Goal: Task Accomplishment & Management: Manage account settings

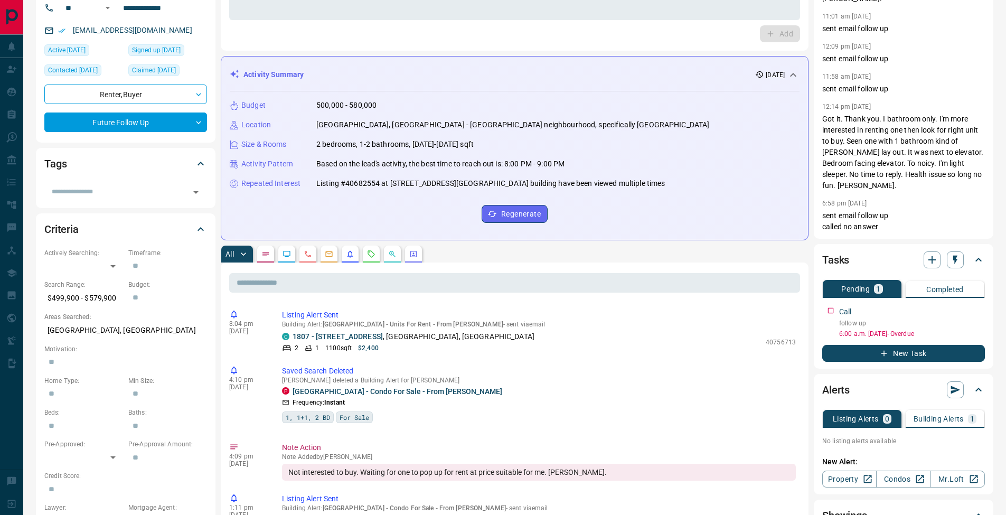
scroll to position [178, 0]
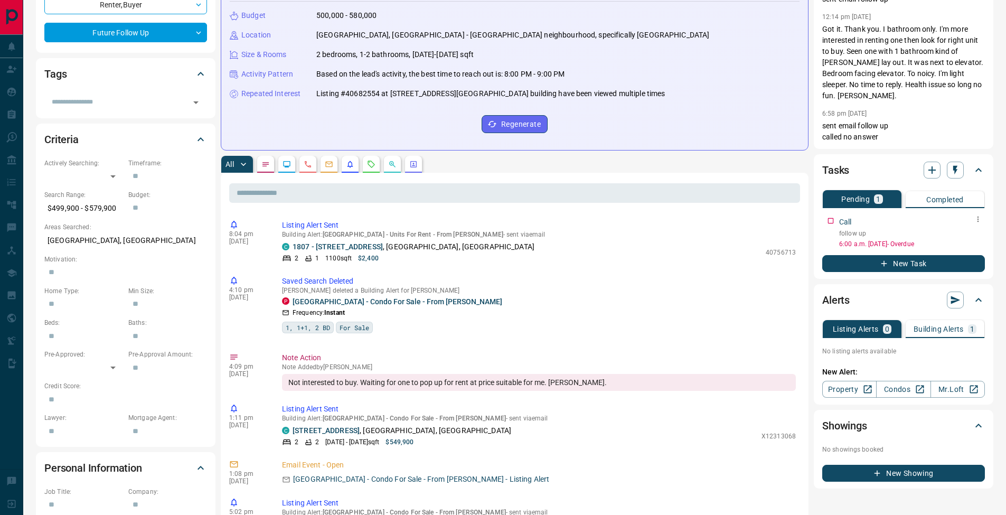
click at [978, 220] on icon "button" at bounding box center [978, 219] width 8 height 8
click at [970, 231] on li "Edit" at bounding box center [961, 239] width 46 height 16
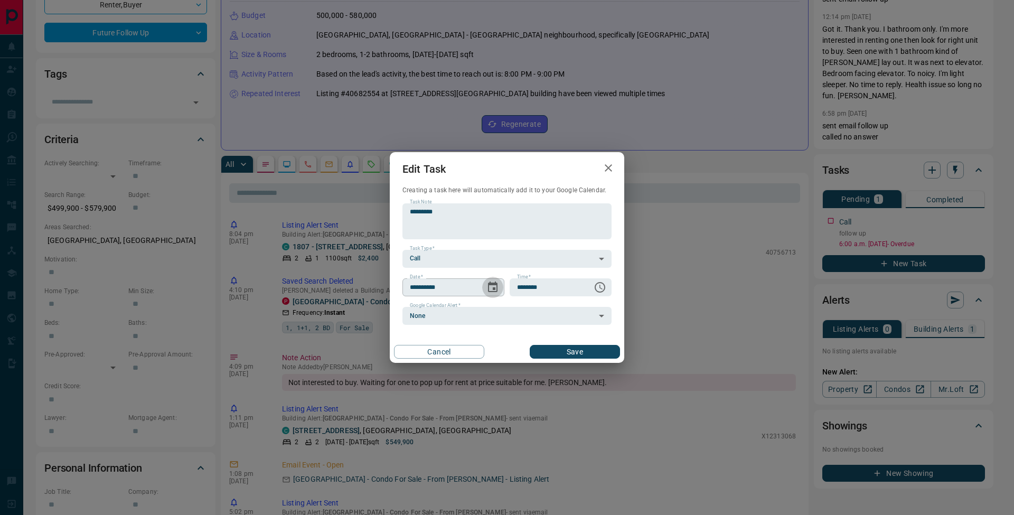
click at [495, 287] on icon "Choose date, selected date is Sep 12, 2025" at bounding box center [493, 287] width 10 height 11
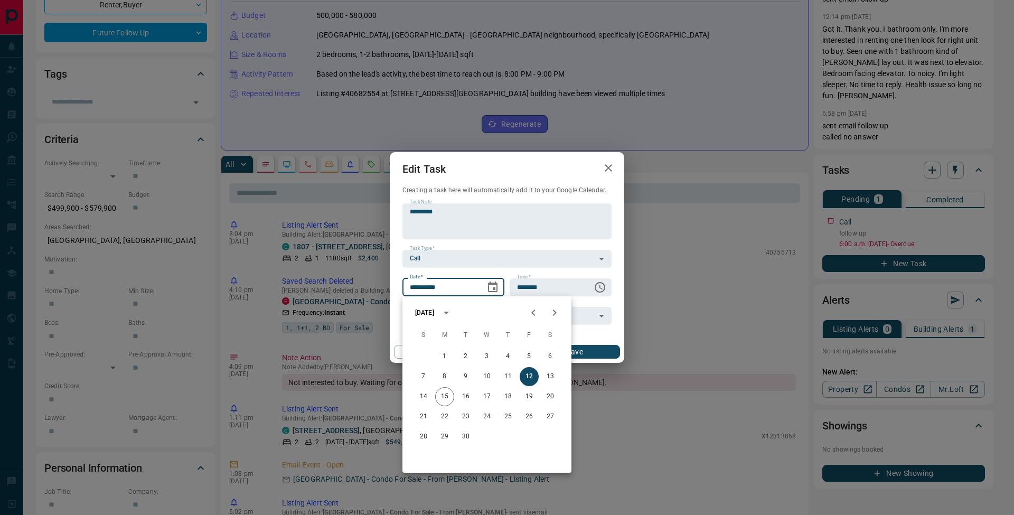
click at [559, 313] on icon "Next month" at bounding box center [554, 312] width 13 height 13
click at [492, 392] on button "15" at bounding box center [487, 396] width 19 height 19
type input "**********"
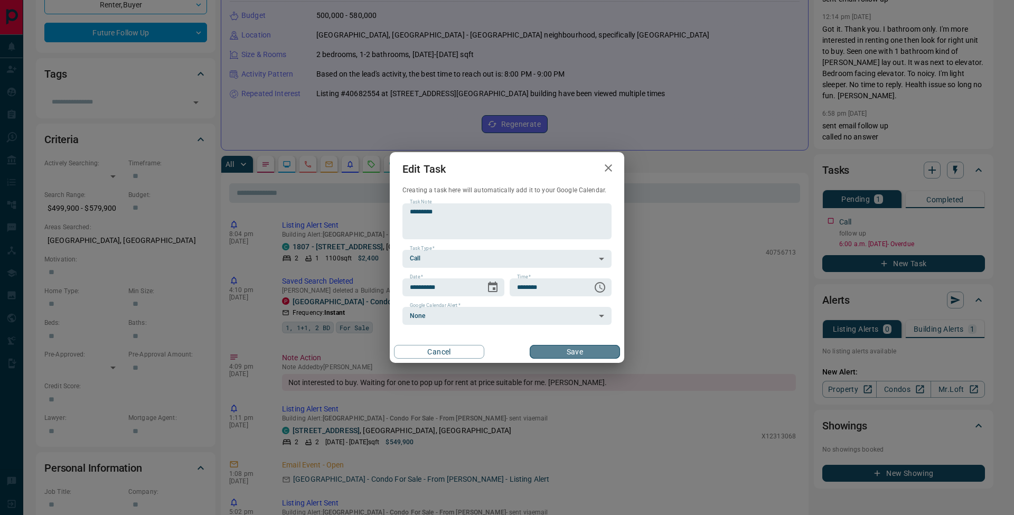
click at [583, 351] on button "Save" at bounding box center [575, 352] width 90 height 14
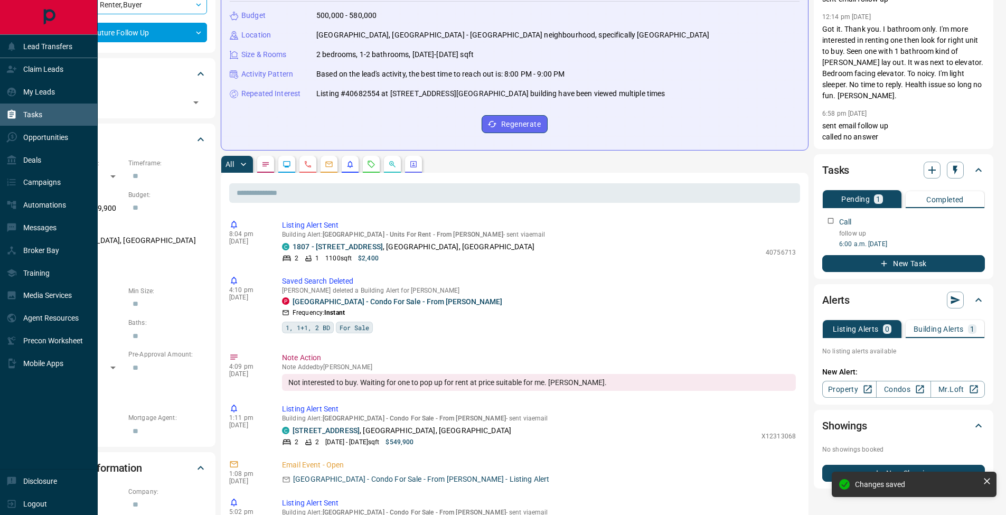
click at [10, 114] on icon at bounding box center [12, 114] width 8 height 9
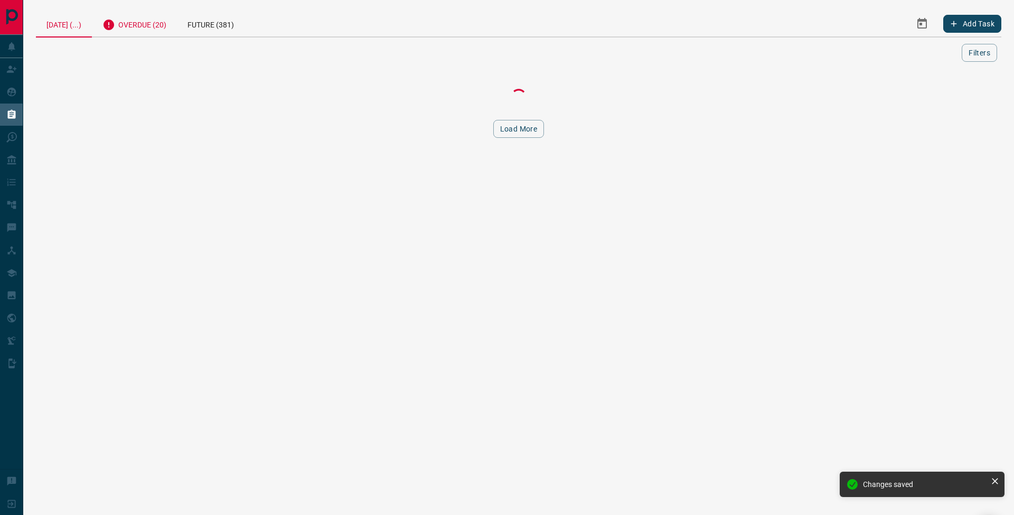
click at [164, 29] on div "Overdue (20)" at bounding box center [134, 24] width 85 height 26
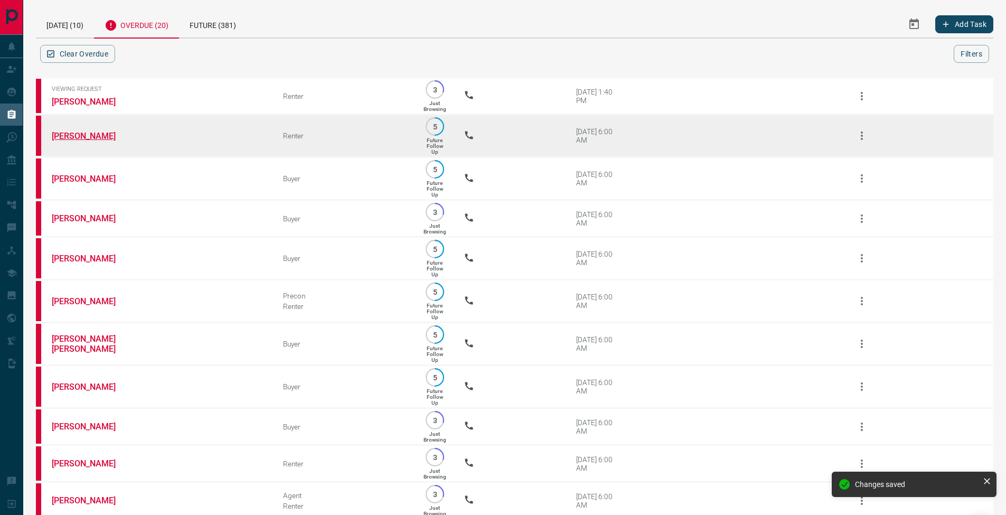
click at [98, 137] on link "[PERSON_NAME]" at bounding box center [91, 136] width 79 height 10
